Goal: Information Seeking & Learning: Learn about a topic

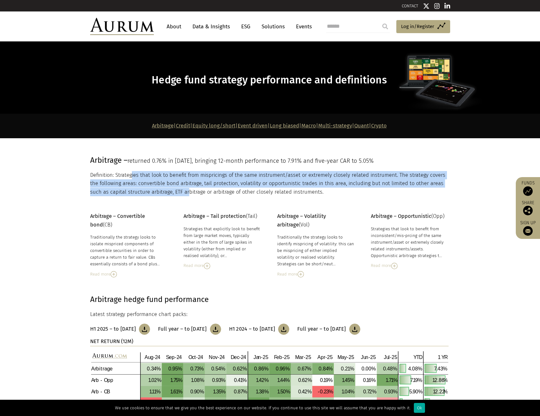
drag, startPoint x: 131, startPoint y: 177, endPoint x: 203, endPoint y: 201, distance: 76.3
click at [203, 201] on section "Arbitrage – returned 0.76% in [DATE], bringing 12-month performance to 7.91% an…" at bounding box center [270, 175] width 540 height 74
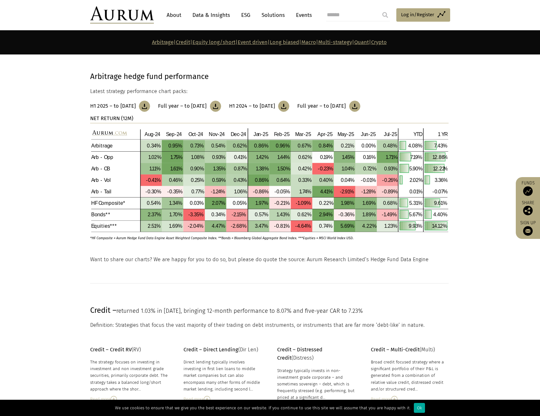
scroll to position [414, 0]
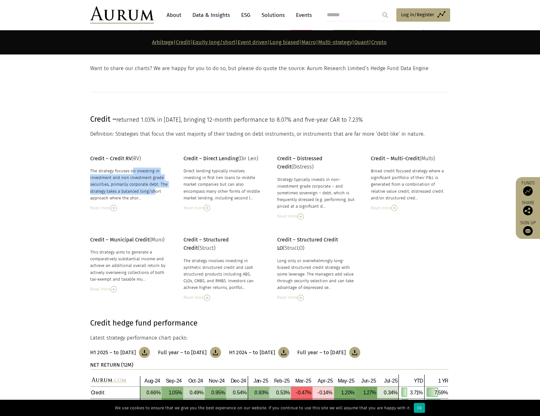
drag, startPoint x: 107, startPoint y: 174, endPoint x: 128, endPoint y: 192, distance: 27.4
click at [127, 190] on div "The strategy focuses on investing in investment and non investment grade securi…" at bounding box center [129, 184] width 78 height 34
drag, startPoint x: 128, startPoint y: 192, endPoint x: 128, endPoint y: 197, distance: 5.4
click at [128, 192] on div "The strategy focuses on investing in investment and non investment grade securi…" at bounding box center [129, 184] width 78 height 34
click at [118, 206] on div "Read more" at bounding box center [129, 207] width 78 height 7
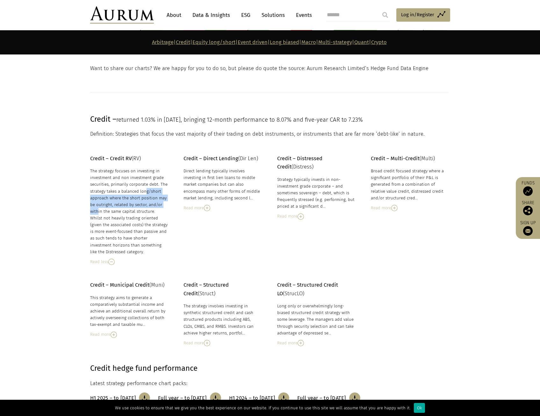
drag, startPoint x: 144, startPoint y: 202, endPoint x: 119, endPoint y: 188, distance: 27.6
click at [119, 188] on div "The strategy focuses on investing in investment and non investment grade securi…" at bounding box center [129, 211] width 78 height 88
click at [120, 189] on div "The strategy focuses on investing in investment and non investment grade securi…" at bounding box center [129, 211] width 78 height 88
drag, startPoint x: 128, startPoint y: 200, endPoint x: 117, endPoint y: 197, distance: 11.1
click at [117, 197] on div "The strategy focuses on investing in investment and non investment grade securi…" at bounding box center [129, 211] width 78 height 88
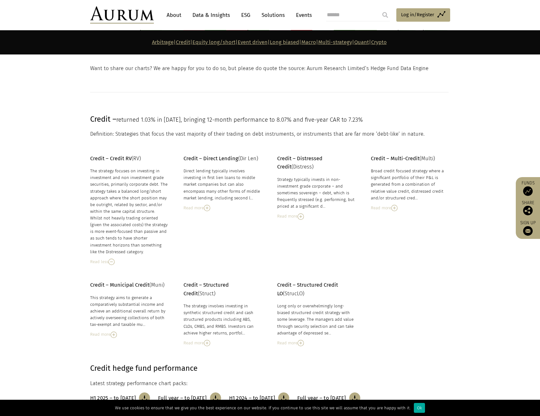
drag, startPoint x: 117, startPoint y: 197, endPoint x: 145, endPoint y: 207, distance: 28.7
click at [145, 207] on div "The strategy focuses on investing in investment and non investment grade securi…" at bounding box center [129, 211] width 78 height 88
drag, startPoint x: 136, startPoint y: 211, endPoint x: 118, endPoint y: 199, distance: 21.4
click at [118, 199] on div "The strategy focuses on investing in investment and non investment grade securi…" at bounding box center [129, 211] width 78 height 88
drag, startPoint x: 118, startPoint y: 199, endPoint x: 138, endPoint y: 211, distance: 22.4
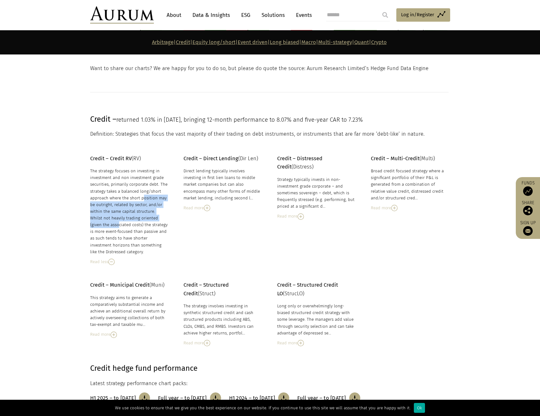
click at [140, 212] on div "The strategy focuses on investing in investment and non investment grade securi…" at bounding box center [129, 211] width 78 height 88
